Goal: Task Accomplishment & Management: Complete application form

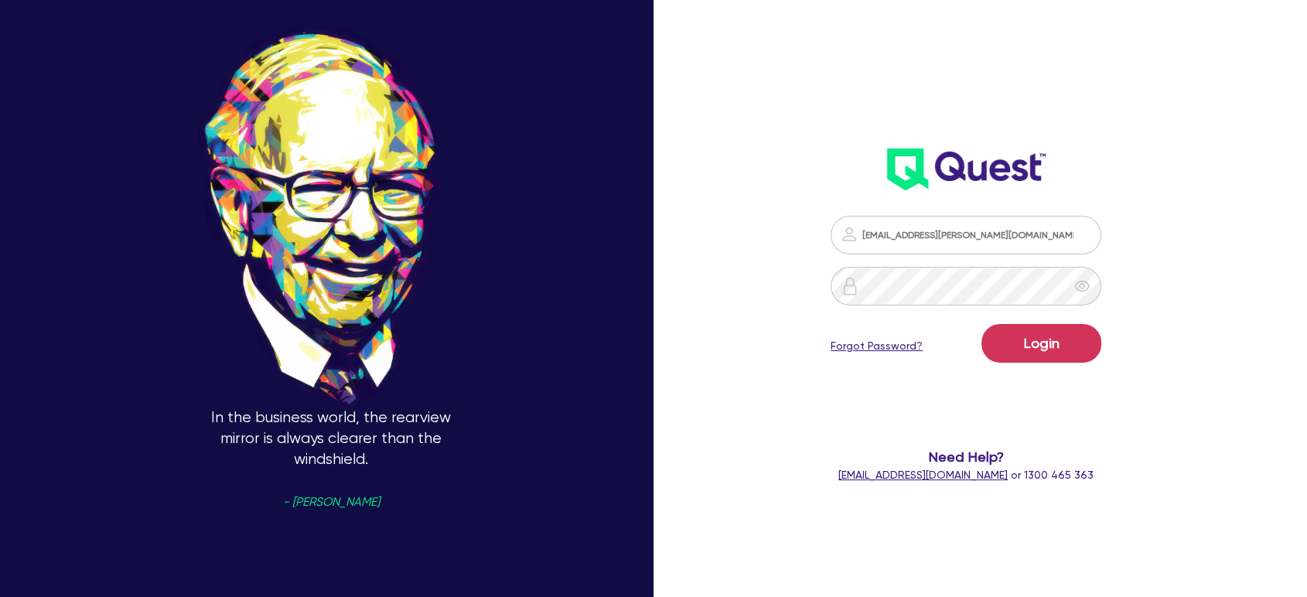
click at [1060, 432] on form "[EMAIL_ADDRESS][PERSON_NAME][DOMAIN_NAME] Login Forgot Password? Need Help? [EM…" at bounding box center [965, 350] width 344 height 268
click at [1045, 351] on button "Login" at bounding box center [1041, 343] width 120 height 39
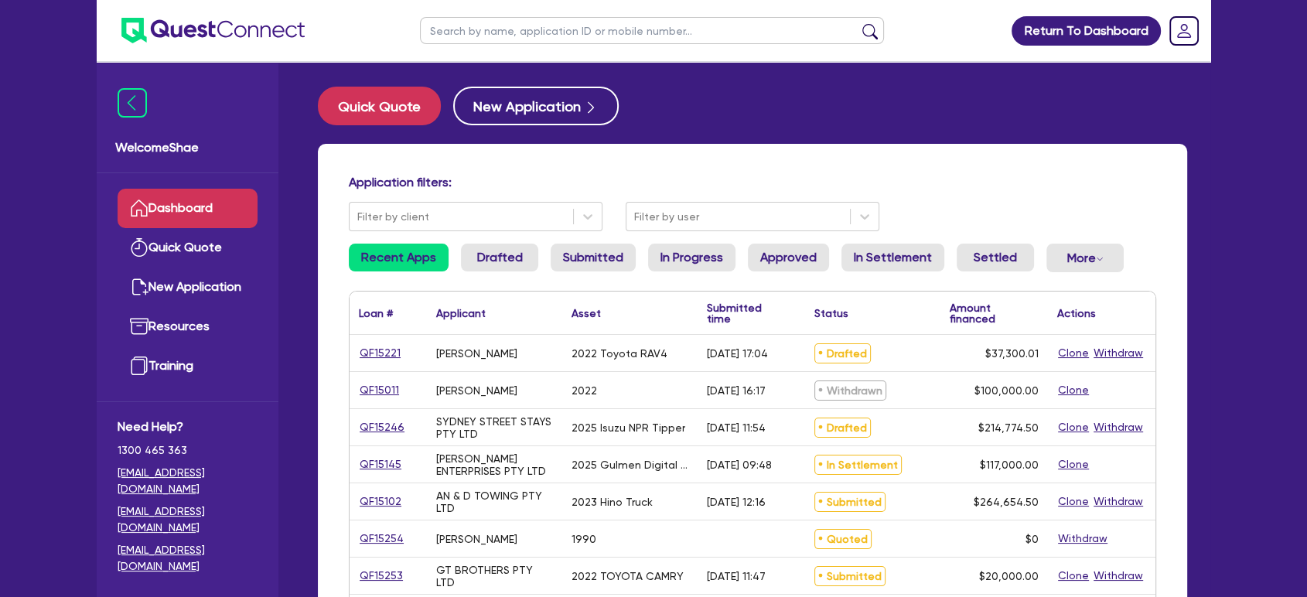
click at [472, 31] on input "text" at bounding box center [652, 30] width 464 height 27
type input "ssr"
click at [857, 23] on button "submit" at bounding box center [869, 34] width 25 height 22
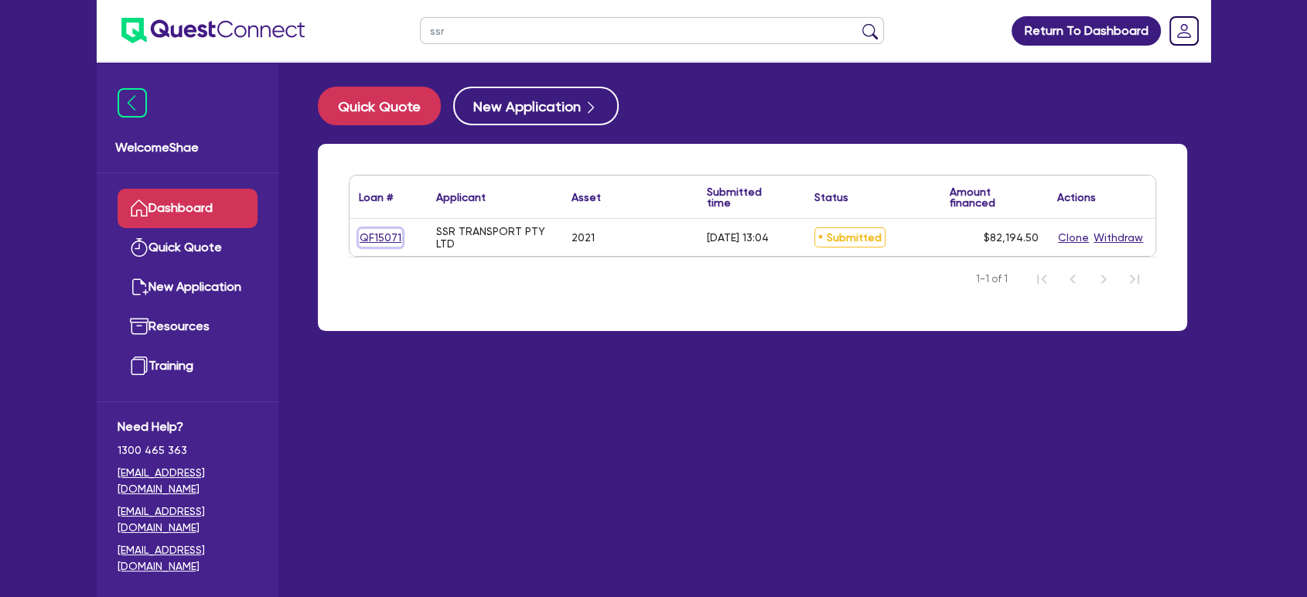
click at [386, 229] on link "QF15071" at bounding box center [380, 238] width 43 height 18
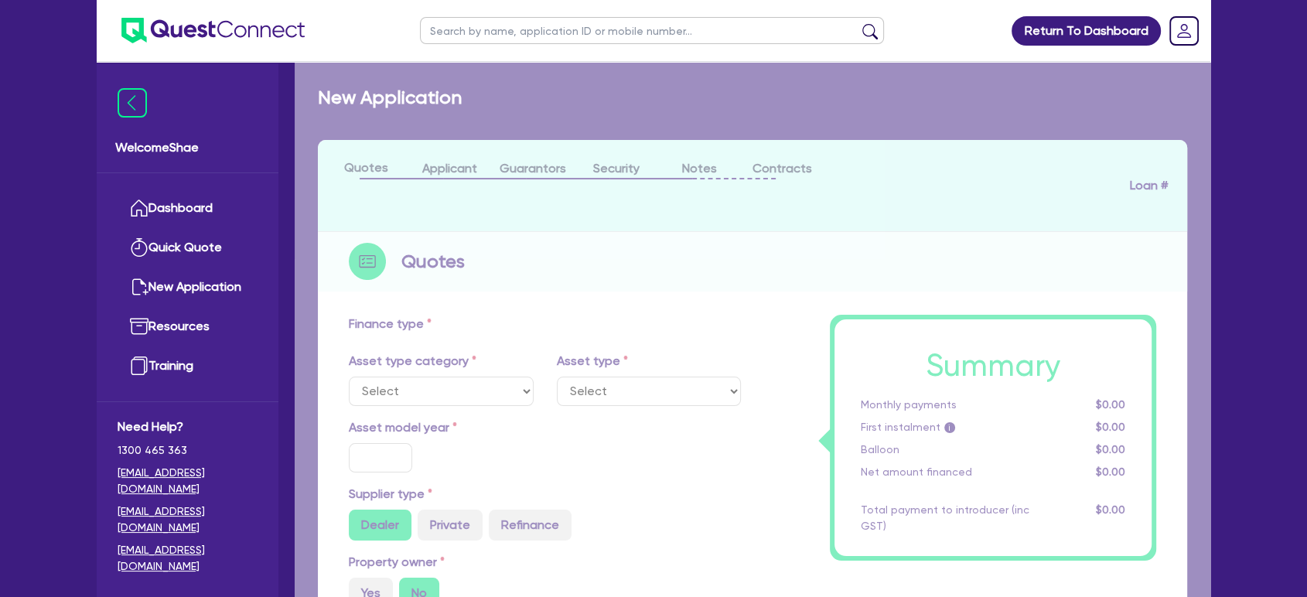
select select "CARS_AND_LIGHT_TRUCKS"
type input "2021"
radio input "true"
type input "130,000"
type input "50,000"
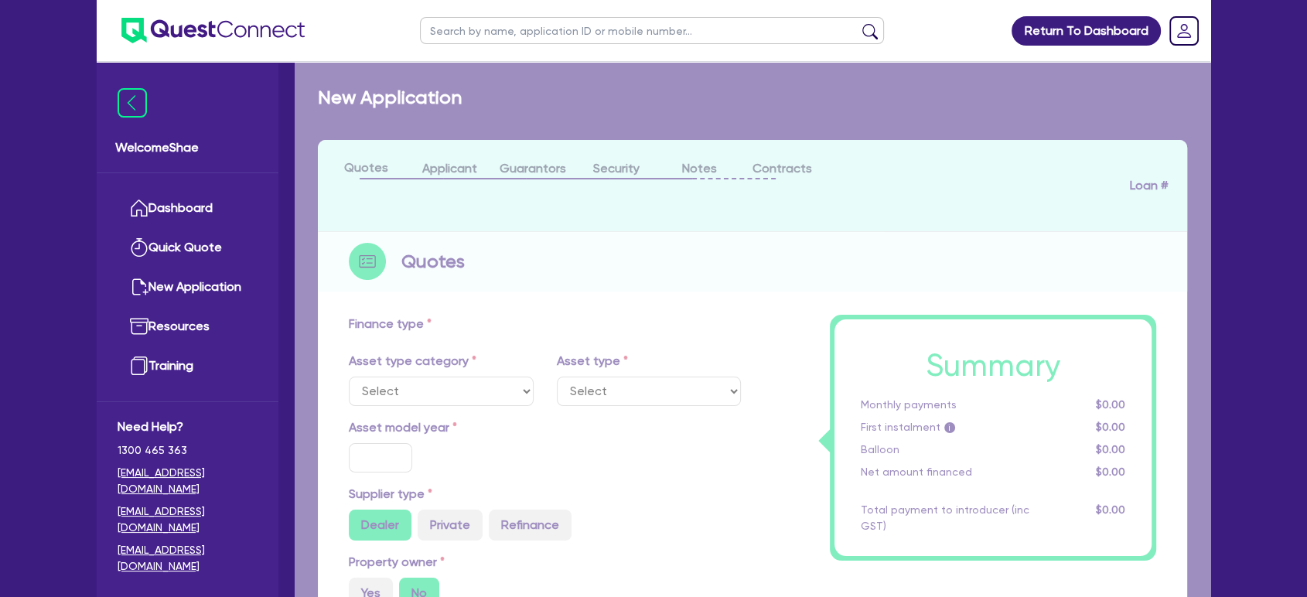
type input "8"
type input "6,575.56"
type input "16.95"
type input "1,400"
select select "PASSENGER_VEHICLES"
